Goal: Task Accomplishment & Management: Use online tool/utility

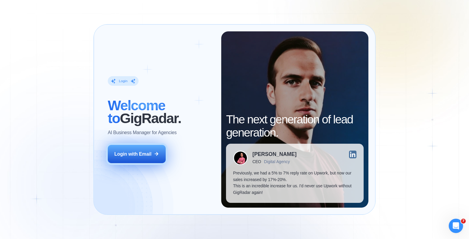
click at [146, 156] on div "Login with Email" at bounding box center [132, 154] width 37 height 7
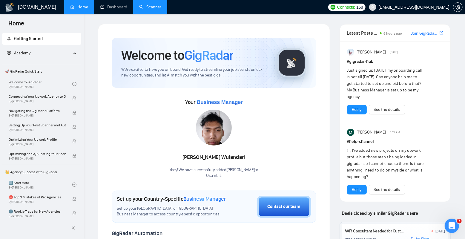
click at [151, 6] on link "Scanner" at bounding box center [150, 6] width 22 height 5
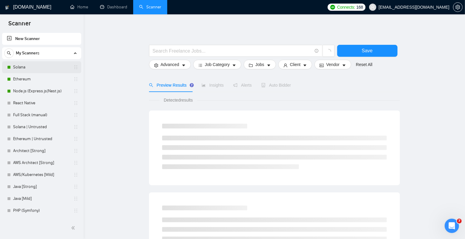
click at [48, 68] on link "Solana" at bounding box center [41, 67] width 57 height 12
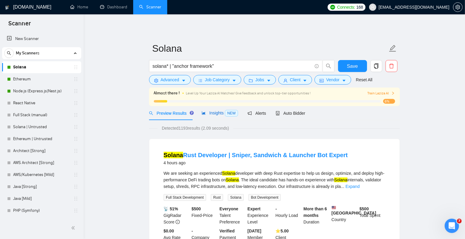
click at [207, 112] on span "Insights NEW" at bounding box center [220, 113] width 36 height 5
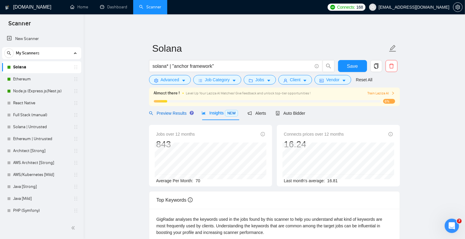
click at [170, 116] on div "Preview Results" at bounding box center [170, 113] width 43 height 14
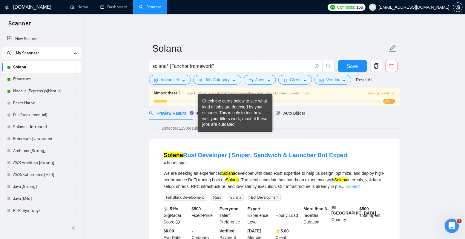
click at [213, 114] on div "Check the cards below to see what kind of jobs are detected by your scanner. Th…" at bounding box center [235, 113] width 66 height 29
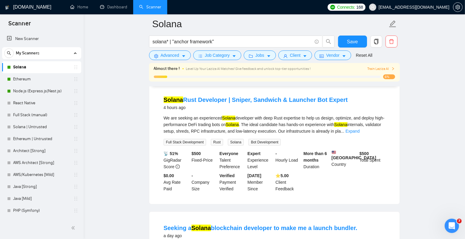
scroll to position [1, 0]
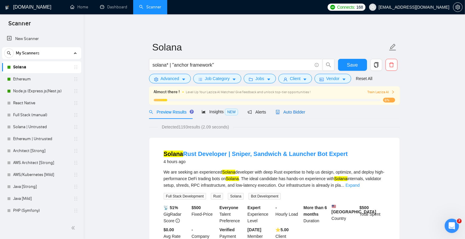
click at [285, 110] on span "Auto Bidder" at bounding box center [291, 112] width 30 height 5
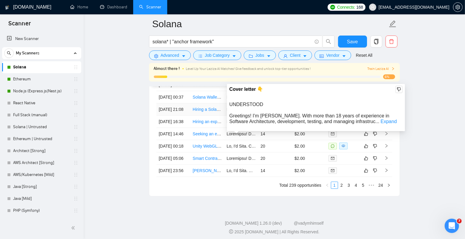
scroll to position [1508, 0]
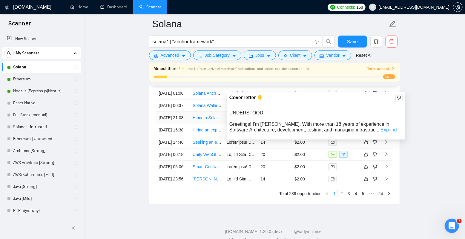
click at [381, 131] on link "Expand" at bounding box center [389, 129] width 16 height 5
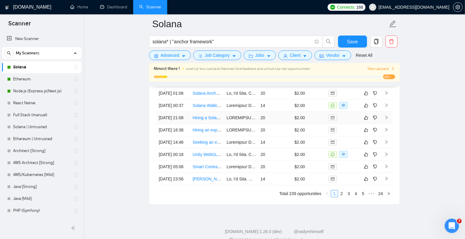
click at [199, 120] on link "Hiring a Solana blockchain developer with expertise in building launch bundlers" at bounding box center [266, 117] width 146 height 5
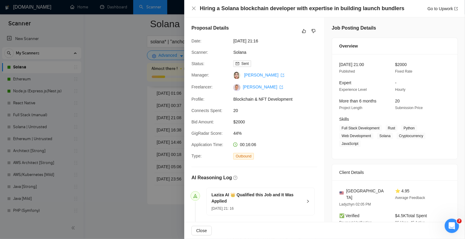
click at [175, 121] on div at bounding box center [232, 119] width 465 height 239
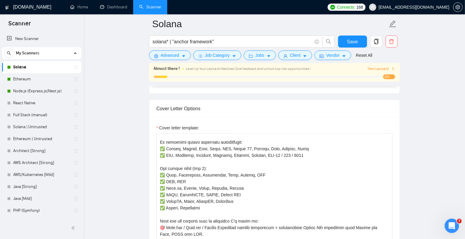
scroll to position [3, 0]
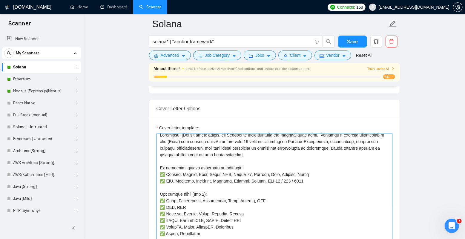
click at [303, 153] on textarea "Cover letter template:" at bounding box center [275, 201] width 236 height 134
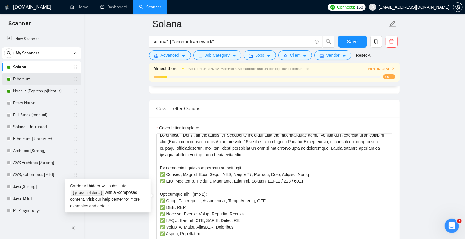
click at [48, 76] on link "Ethereum" at bounding box center [41, 79] width 57 height 12
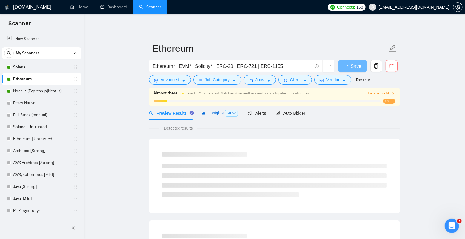
click at [215, 113] on span "Insights NEW" at bounding box center [220, 113] width 36 height 5
